Goal: Find contact information: Obtain details needed to contact an individual or organization

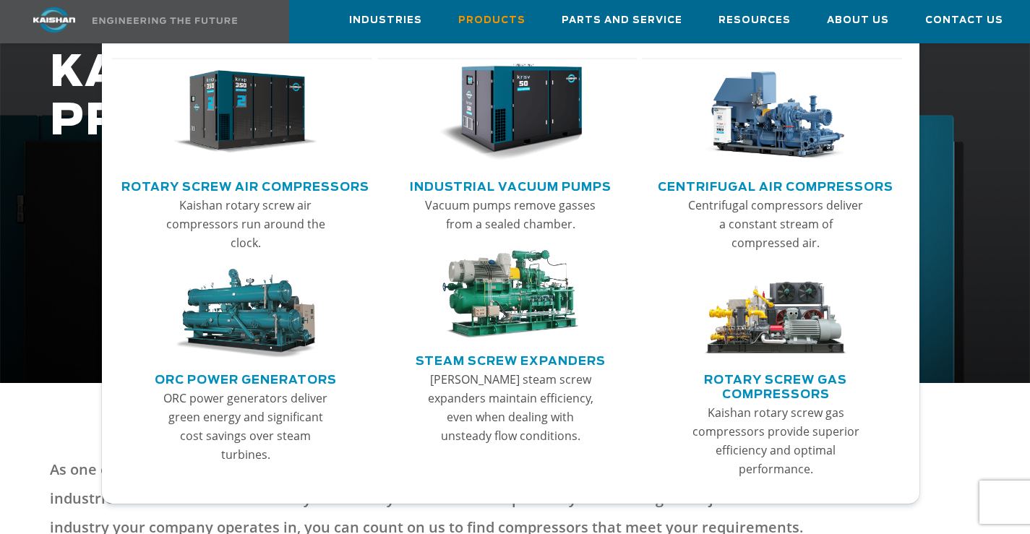
scroll to position [217, 0]
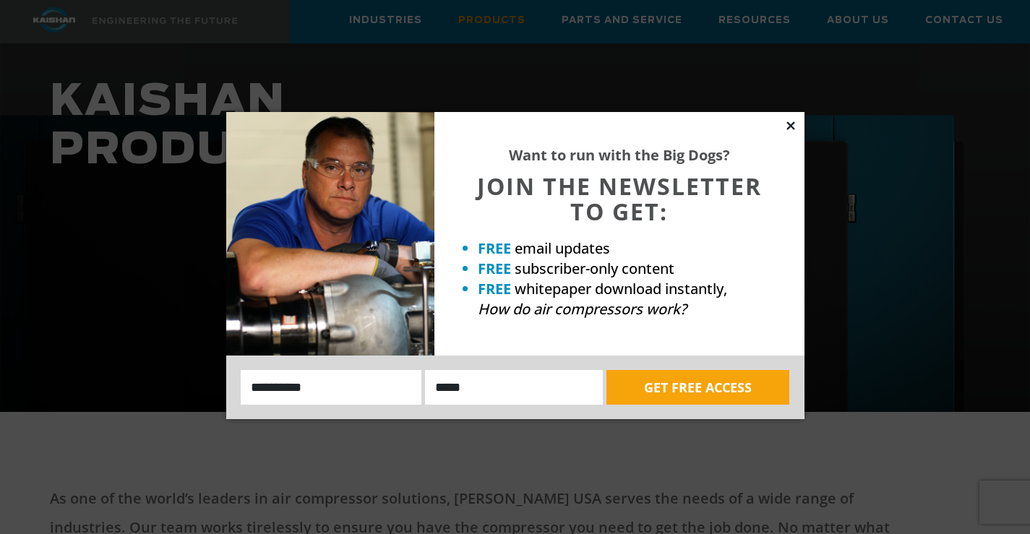
click at [793, 121] on icon at bounding box center [790, 125] width 13 height 13
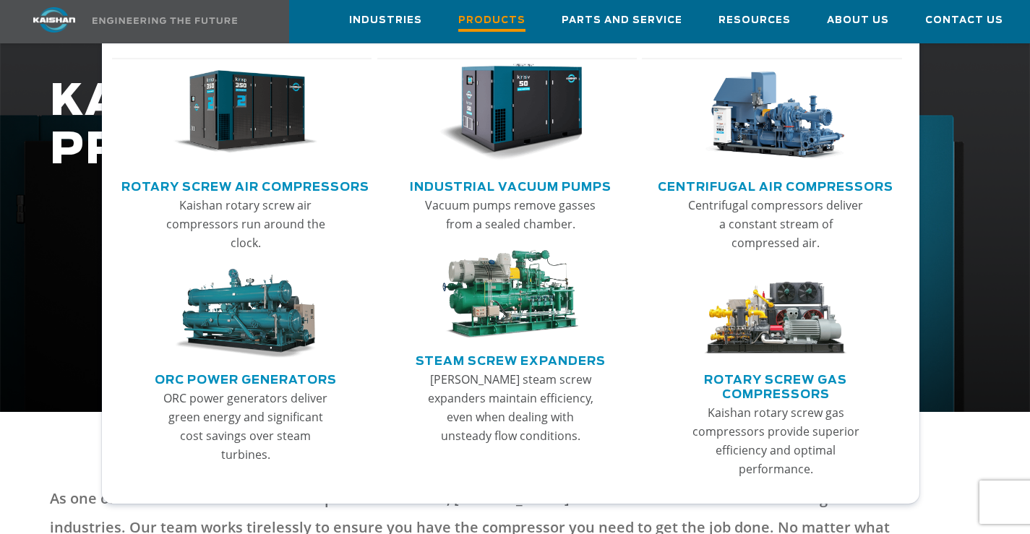
click at [505, 20] on span "Products" at bounding box center [491, 22] width 67 height 20
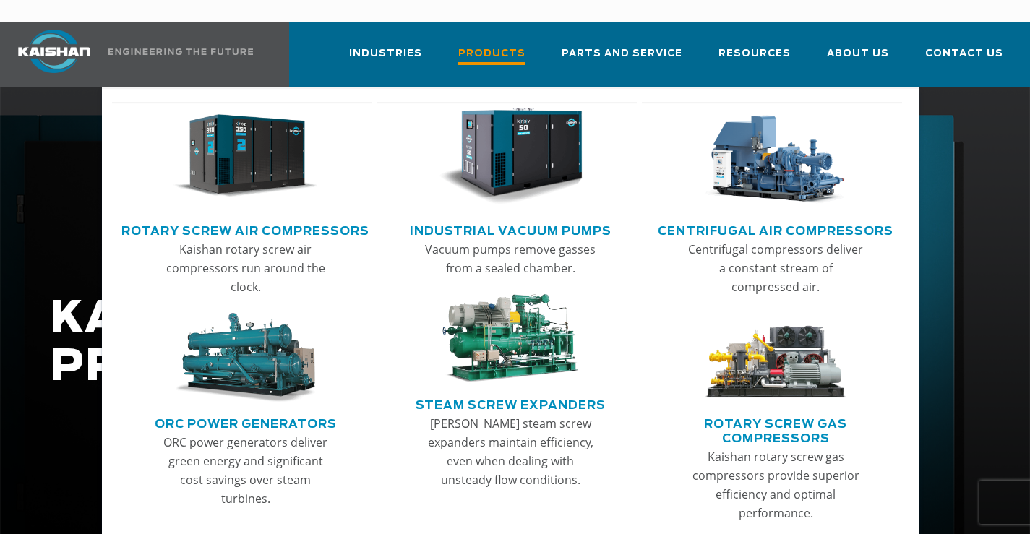
click at [513, 46] on span "Products" at bounding box center [491, 56] width 67 height 20
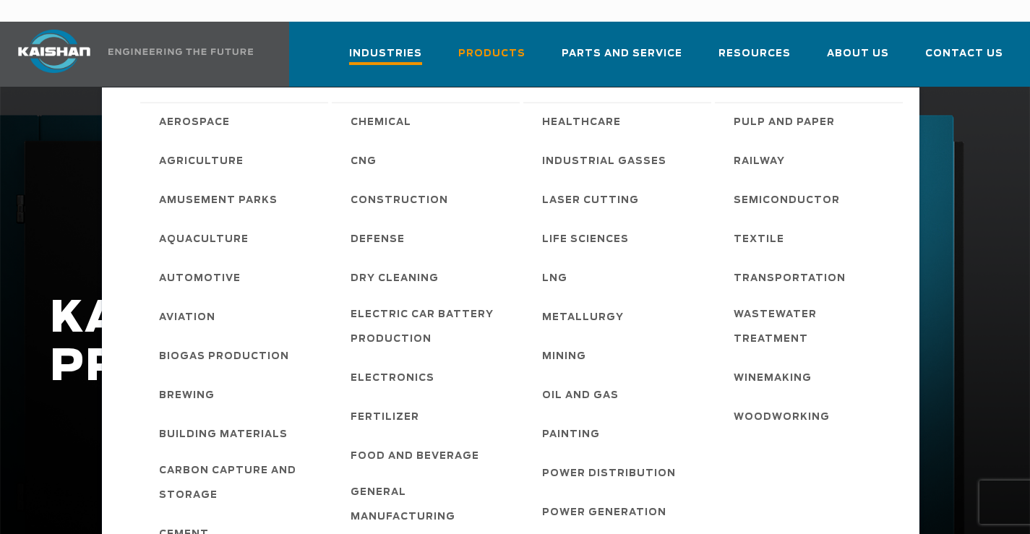
click at [408, 46] on span "Industries" at bounding box center [385, 56] width 73 height 20
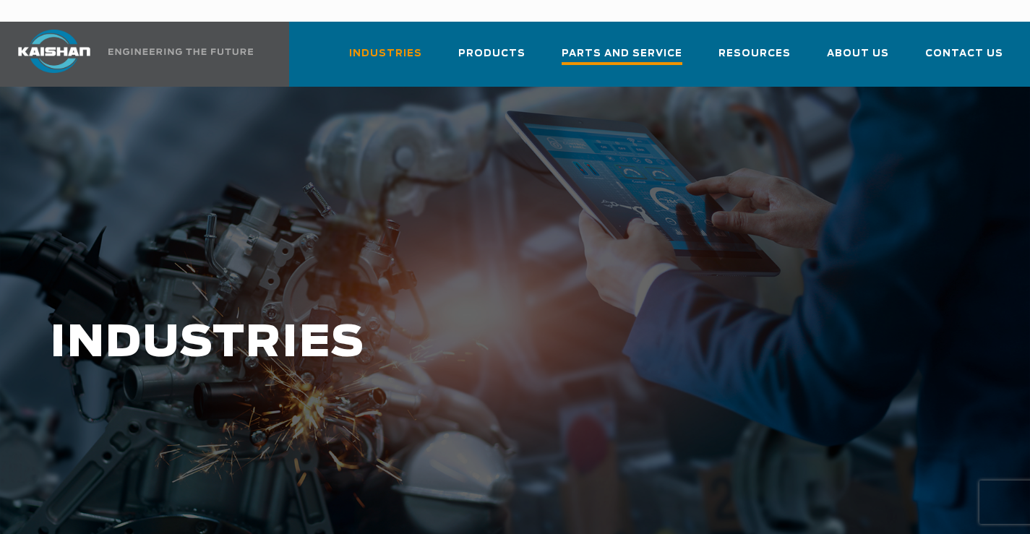
click at [640, 46] on span "Parts and Service" at bounding box center [622, 56] width 121 height 20
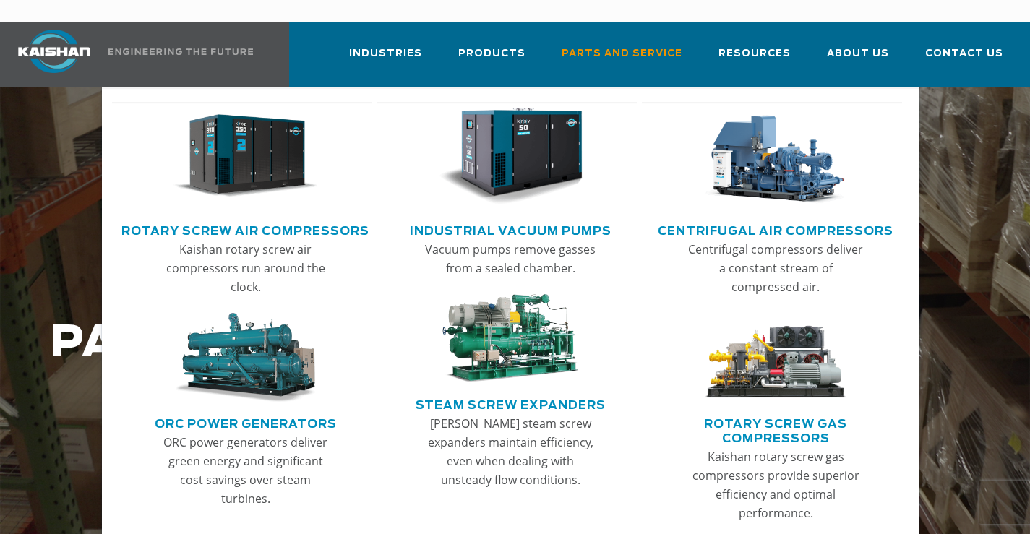
click at [522, 46] on span "Products" at bounding box center [491, 54] width 67 height 17
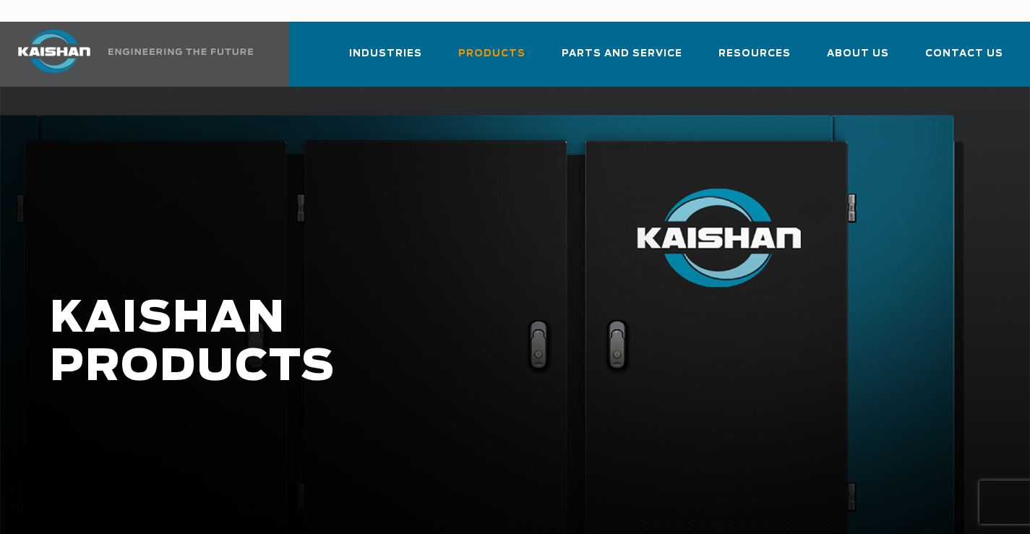
click at [216, 322] on h1 "KAISHAN PRODUCTS" at bounding box center [436, 343] width 772 height 97
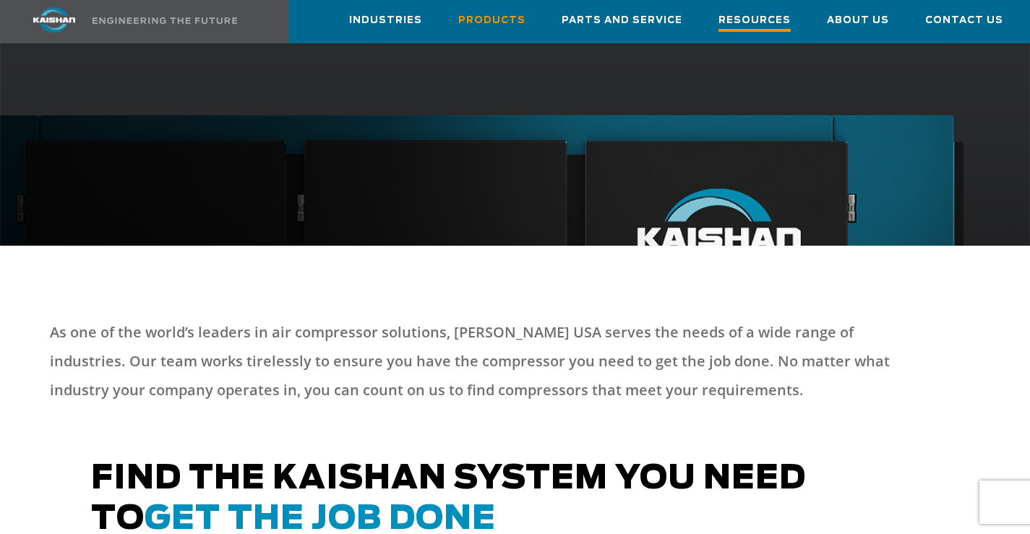
scroll to position [289, 0]
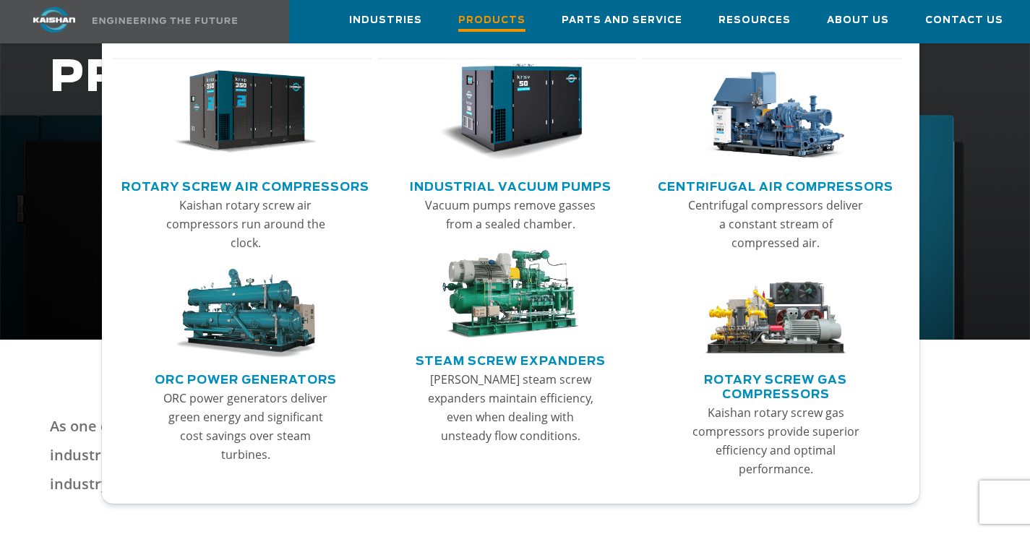
click at [525, 18] on span "Products" at bounding box center [491, 22] width 67 height 20
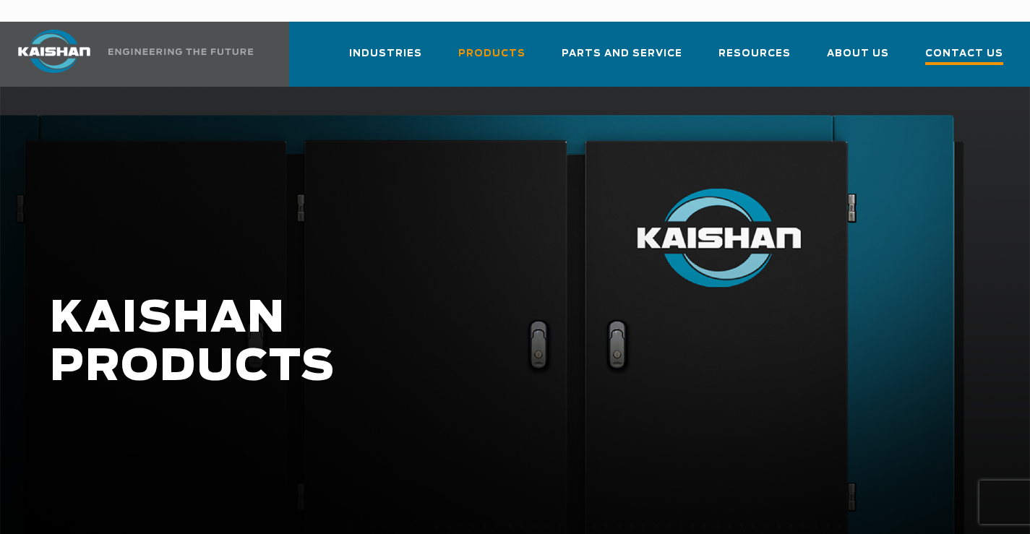
click at [969, 46] on span "Contact Us" at bounding box center [964, 56] width 78 height 20
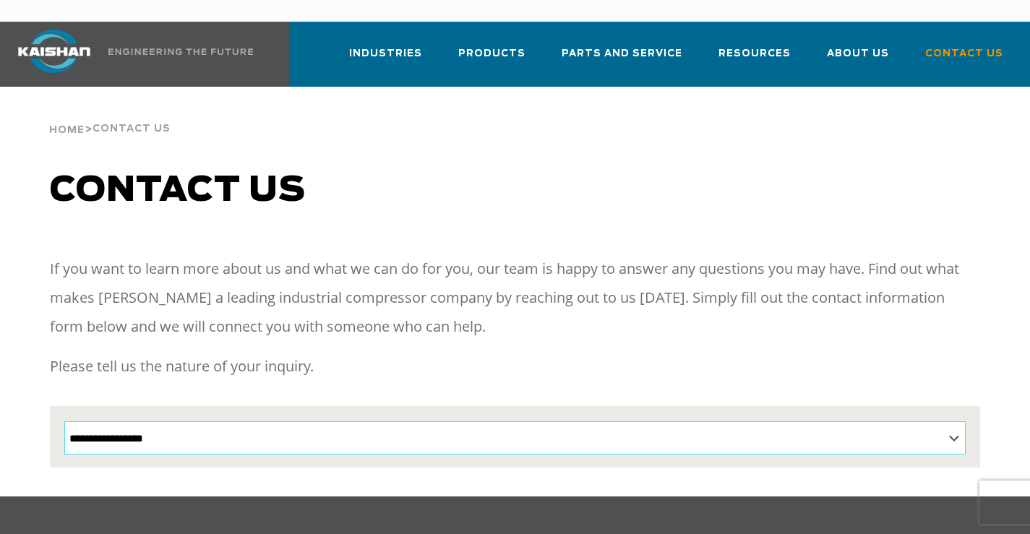
click at [541, 424] on select "**********" at bounding box center [514, 437] width 901 height 33
click at [720, 171] on h1 "Contact us" at bounding box center [515, 191] width 930 height 40
